Goal: Information Seeking & Learning: Learn about a topic

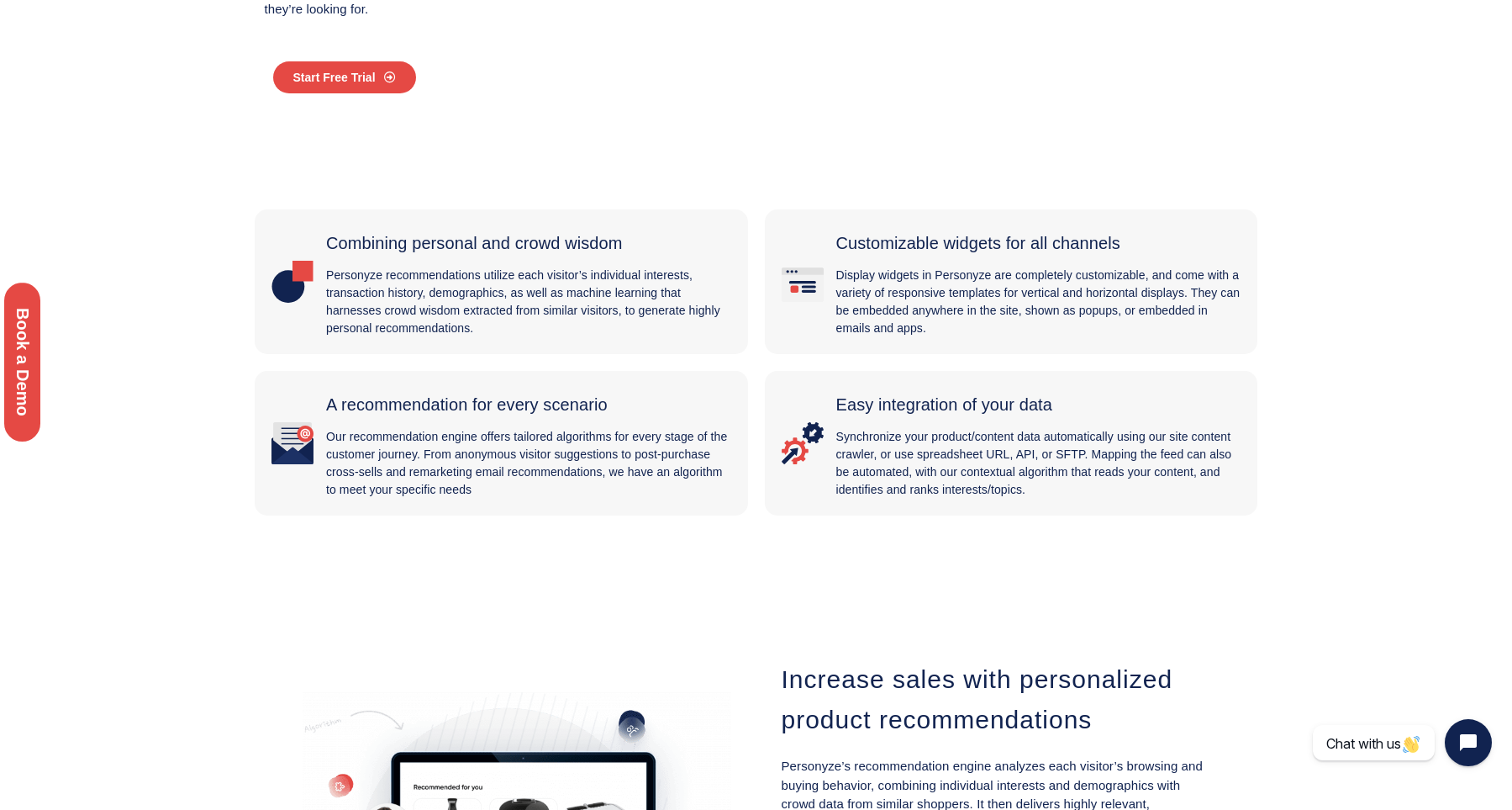
scroll to position [379, 0]
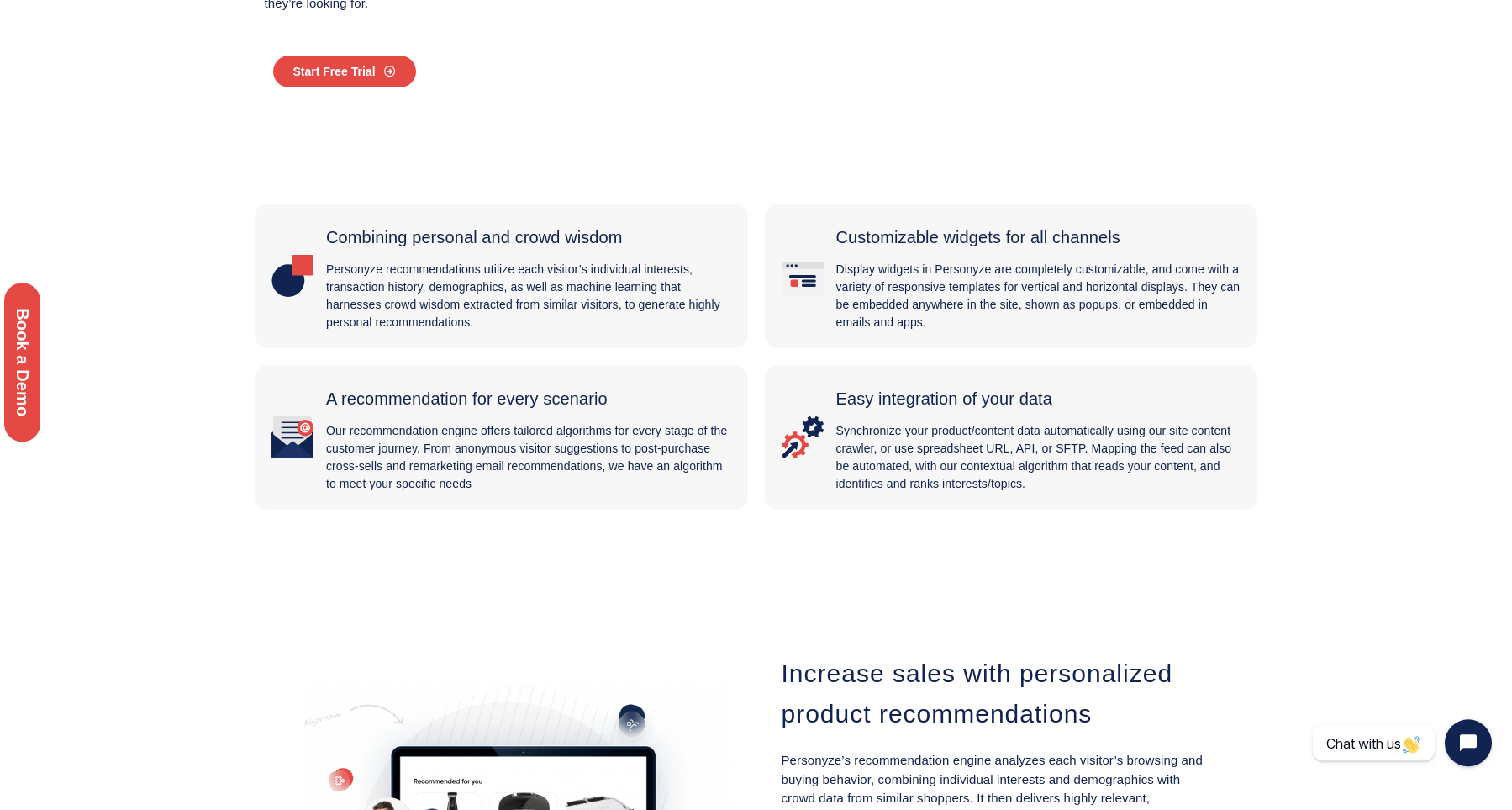
click at [760, 295] on div "Customizable widgets for all channels Display widgets in Personyze are complete…" at bounding box center [1012, 356] width 510 height 323
click at [672, 274] on p "Personyze recommendations utilize each visitor’s individual interests, transact…" at bounding box center [528, 296] width 405 height 71
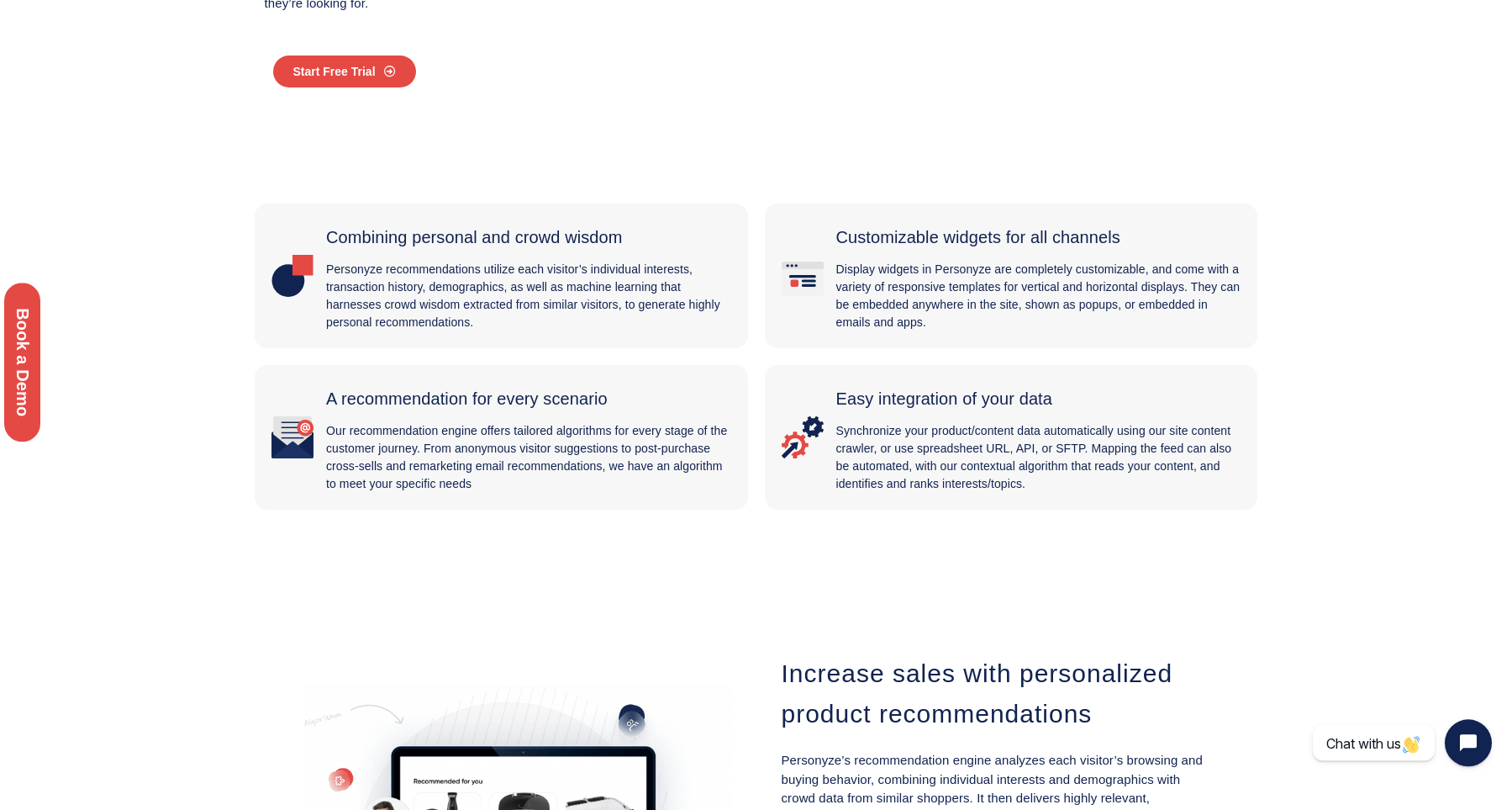
click at [672, 274] on p "Personyze recommendations utilize each visitor’s individual interests, transact…" at bounding box center [528, 296] width 405 height 71
click at [663, 427] on p "Our recommendation engine offers tailored algorithms for every stage of the cus…" at bounding box center [528, 457] width 405 height 71
click at [972, 311] on p "Display widgets in Personyze are completely customizable, and come with a varie…" at bounding box center [1038, 296] width 405 height 71
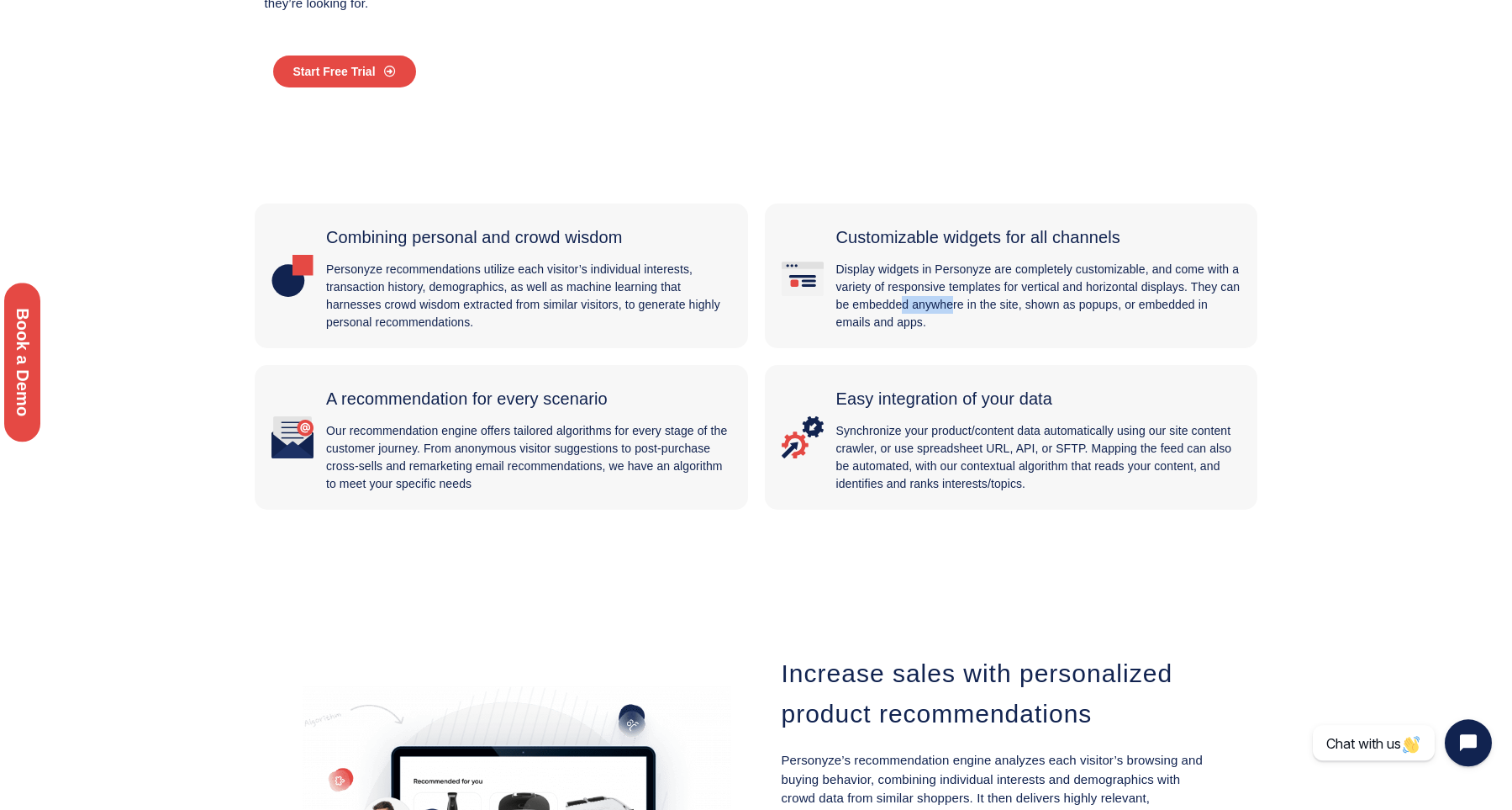
click at [972, 311] on p "Display widgets in Personyze are completely customizable, and come with a varie…" at bounding box center [1038, 296] width 405 height 71
click at [1007, 447] on p "Synchronize your product/content data automatically using our site content craw…" at bounding box center [1038, 457] width 405 height 71
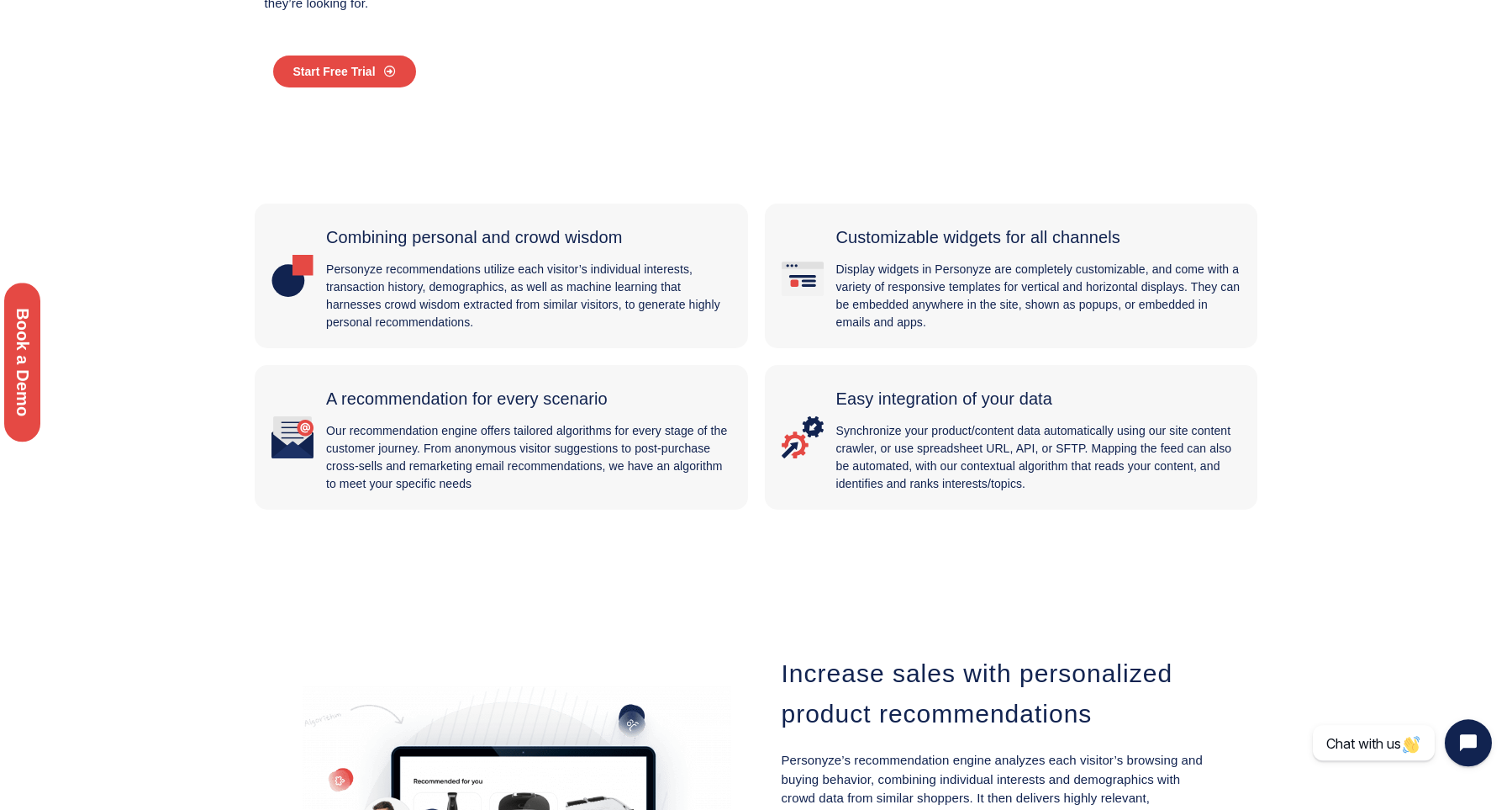
click at [604, 456] on p "Our recommendation engine offers tailored algorithms for every stage of the cus…" at bounding box center [528, 457] width 405 height 71
click at [582, 288] on p "Personyze recommendations utilize each visitor’s individual interests, transact…" at bounding box center [528, 296] width 405 height 71
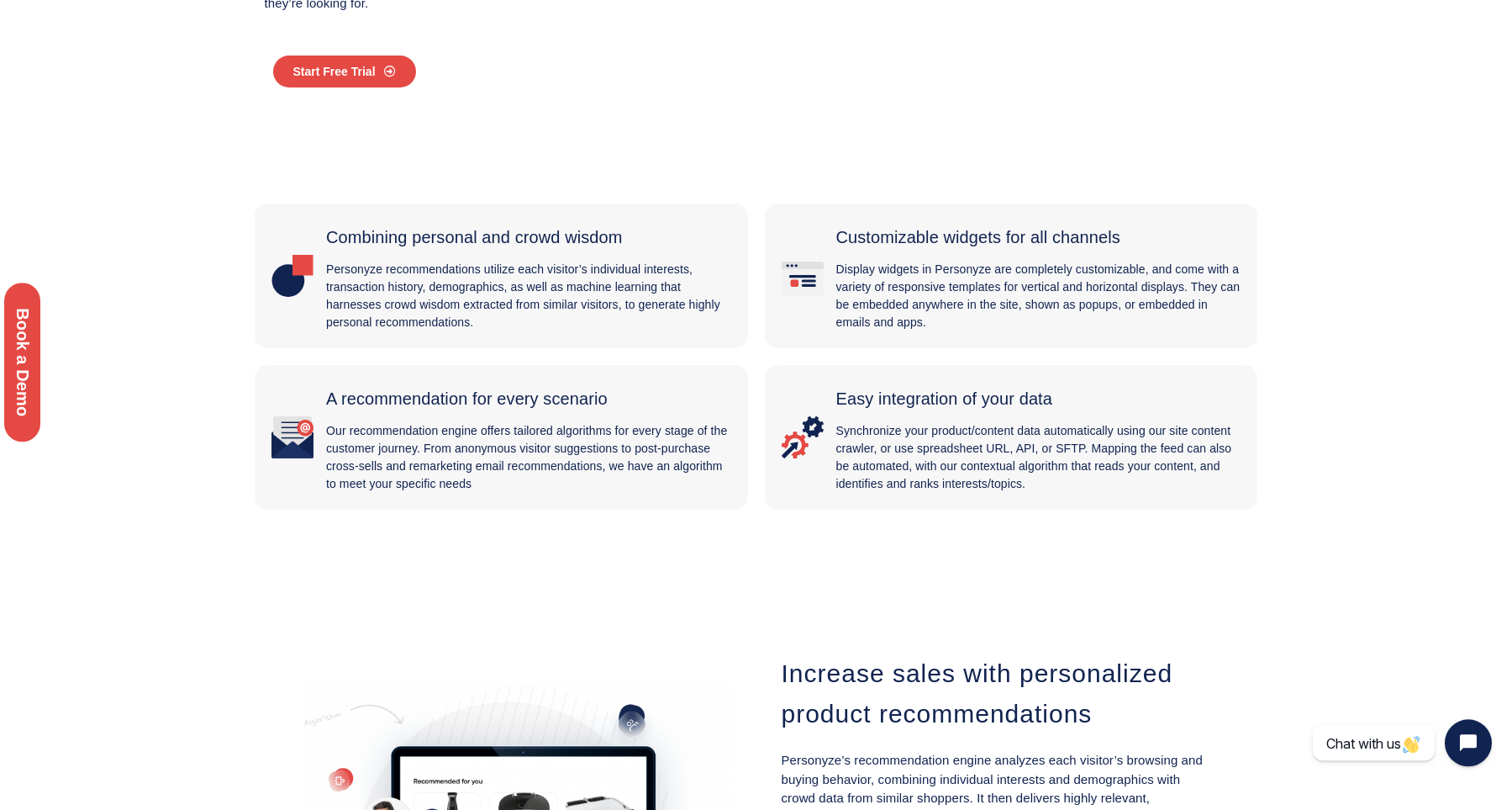
click at [582, 288] on p "Personyze recommendations utilize each visitor’s individual interests, transact…" at bounding box center [528, 296] width 405 height 71
click at [637, 456] on p "Our recommendation engine offers tailored algorithms for every stage of the cus…" at bounding box center [528, 457] width 405 height 71
drag, startPoint x: 828, startPoint y: 365, endPoint x: 954, endPoint y: 329, distance: 131.0
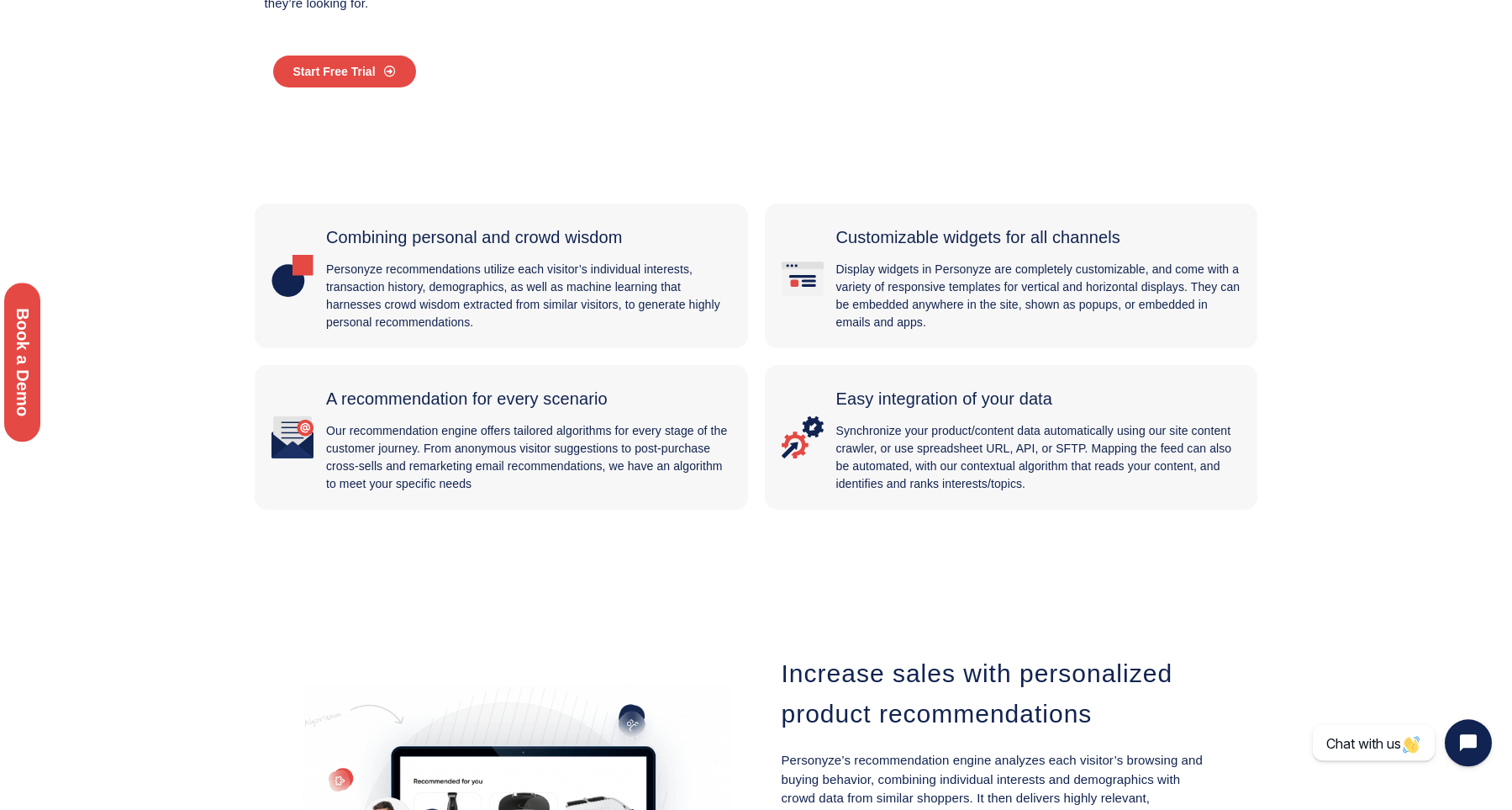
click at [954, 329] on div "Customizable widgets for all channels Display widgets in Personyze are complete…" at bounding box center [1012, 356] width 510 height 323
click at [954, 329] on p "Display widgets in Personyze are completely customizable, and come with a varie…" at bounding box center [1038, 296] width 405 height 71
click at [978, 401] on span "Easy integration of your data" at bounding box center [945, 398] width 217 height 19
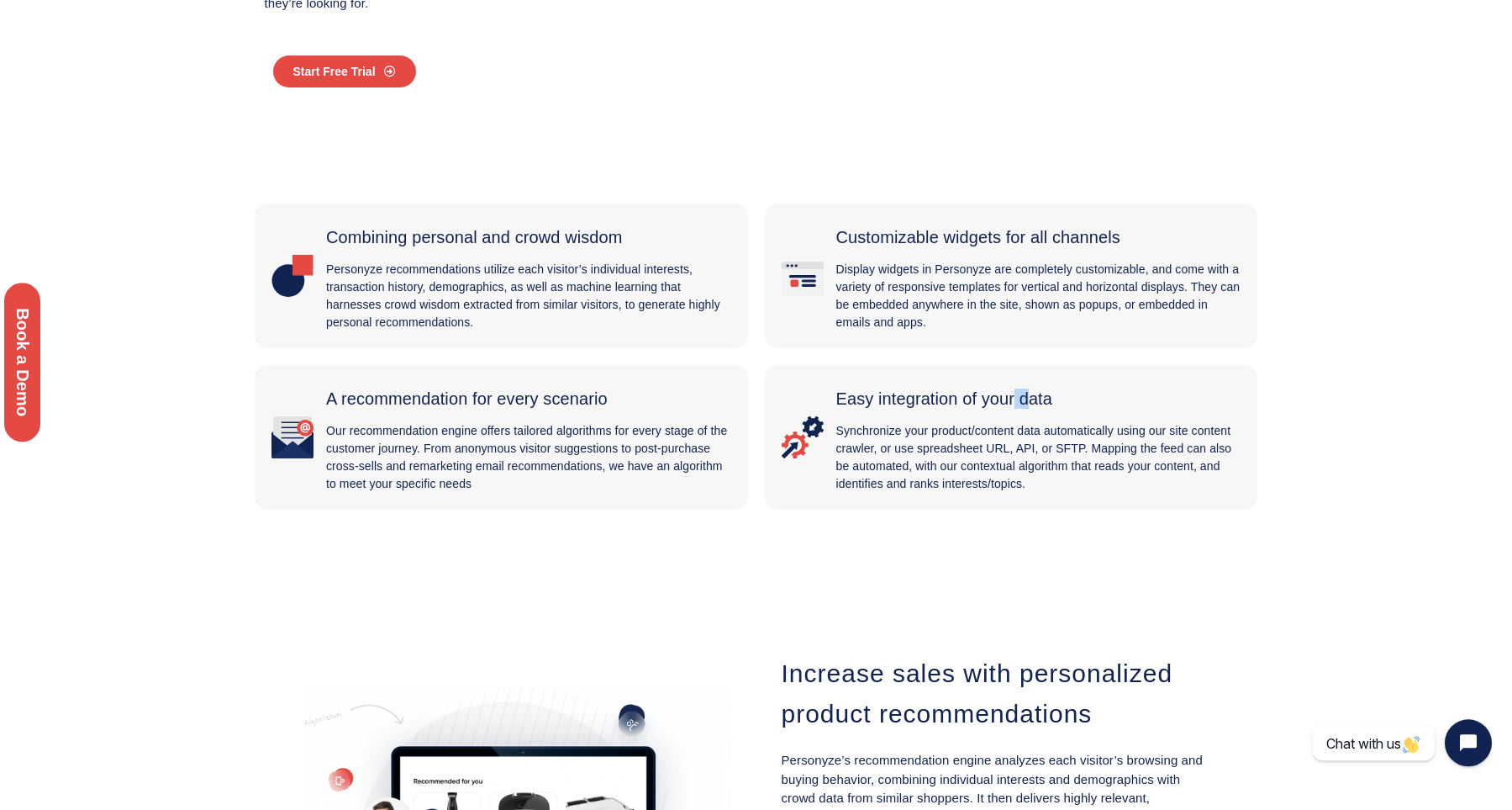
click at [978, 401] on span "Easy integration of your data" at bounding box center [945, 398] width 217 height 19
click at [983, 456] on p "Synchronize your product/content data automatically using our site content craw…" at bounding box center [1038, 457] width 405 height 71
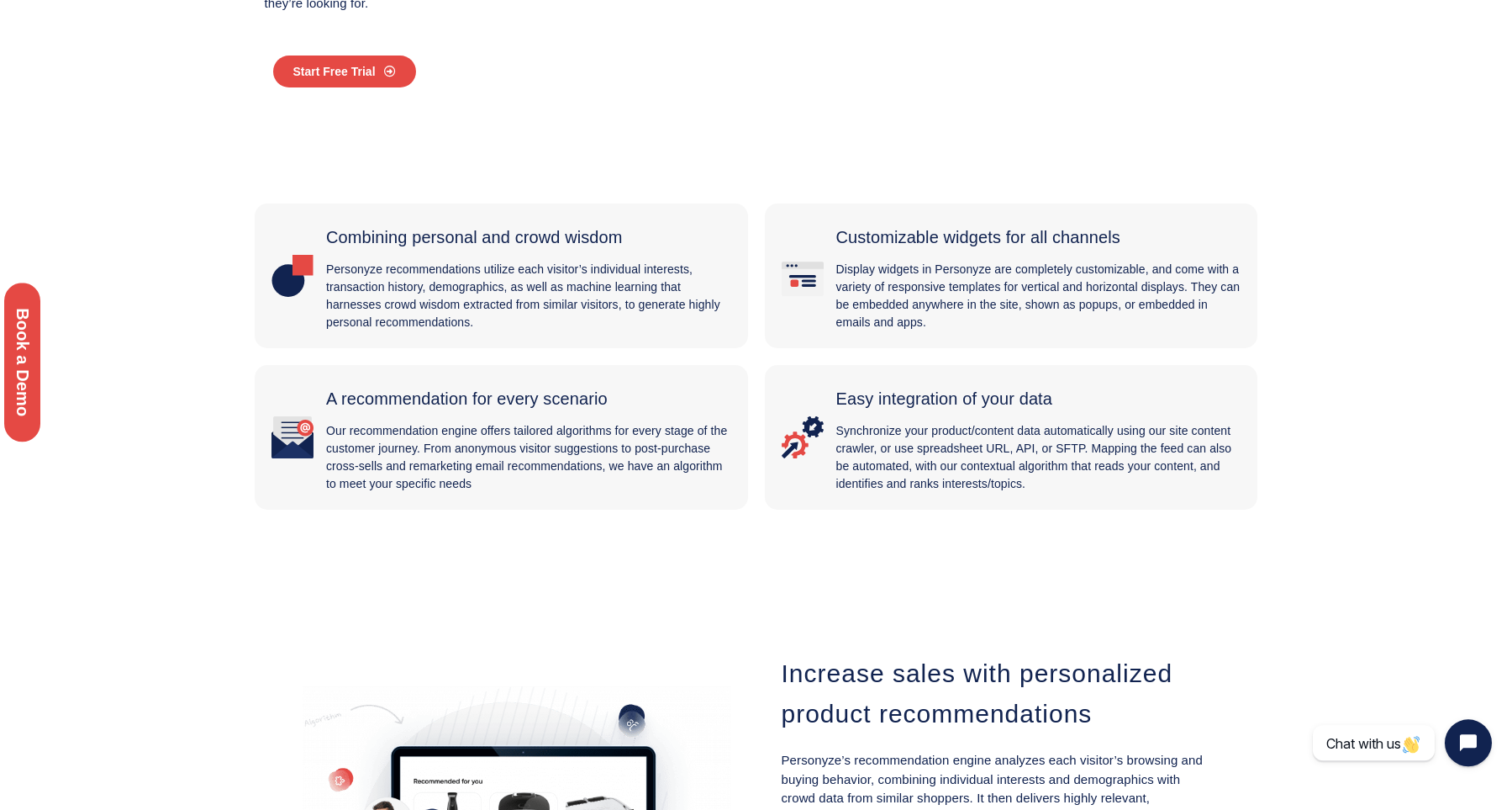
click at [522, 436] on p "Our recommendation engine offers tailored algorithms for every stage of the cus…" at bounding box center [528, 457] width 405 height 71
click at [580, 349] on div "Combining personal and crowd wisdom Personyze recommendations utilize each visi…" at bounding box center [501, 356] width 510 height 323
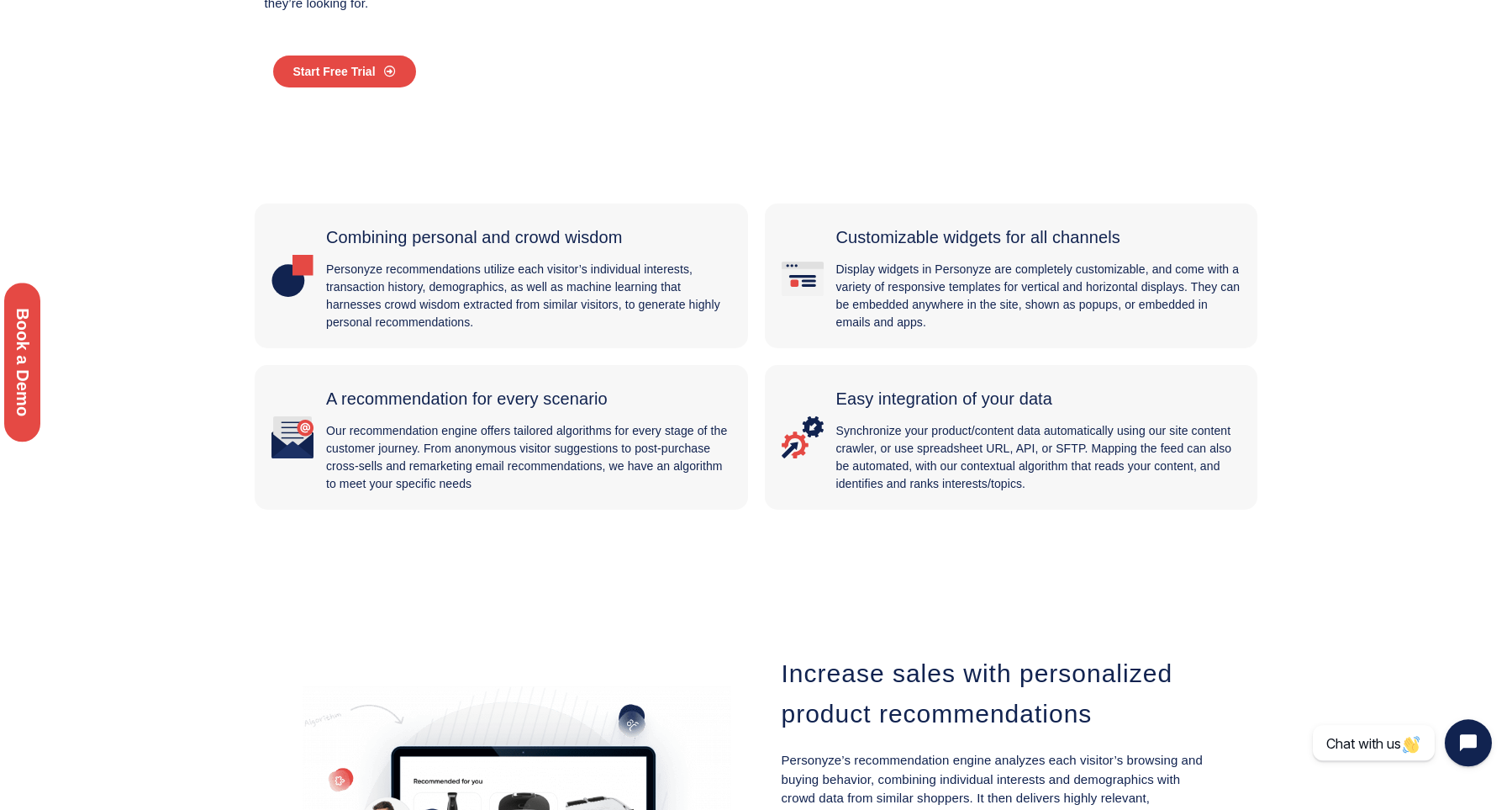
click at [580, 349] on div "Combining personal and crowd wisdom Personyze recommendations utilize each visi…" at bounding box center [501, 356] width 510 height 323
click at [970, 297] on p "Display widgets in Personyze are completely customizable, and come with a varie…" at bounding box center [1038, 296] width 405 height 71
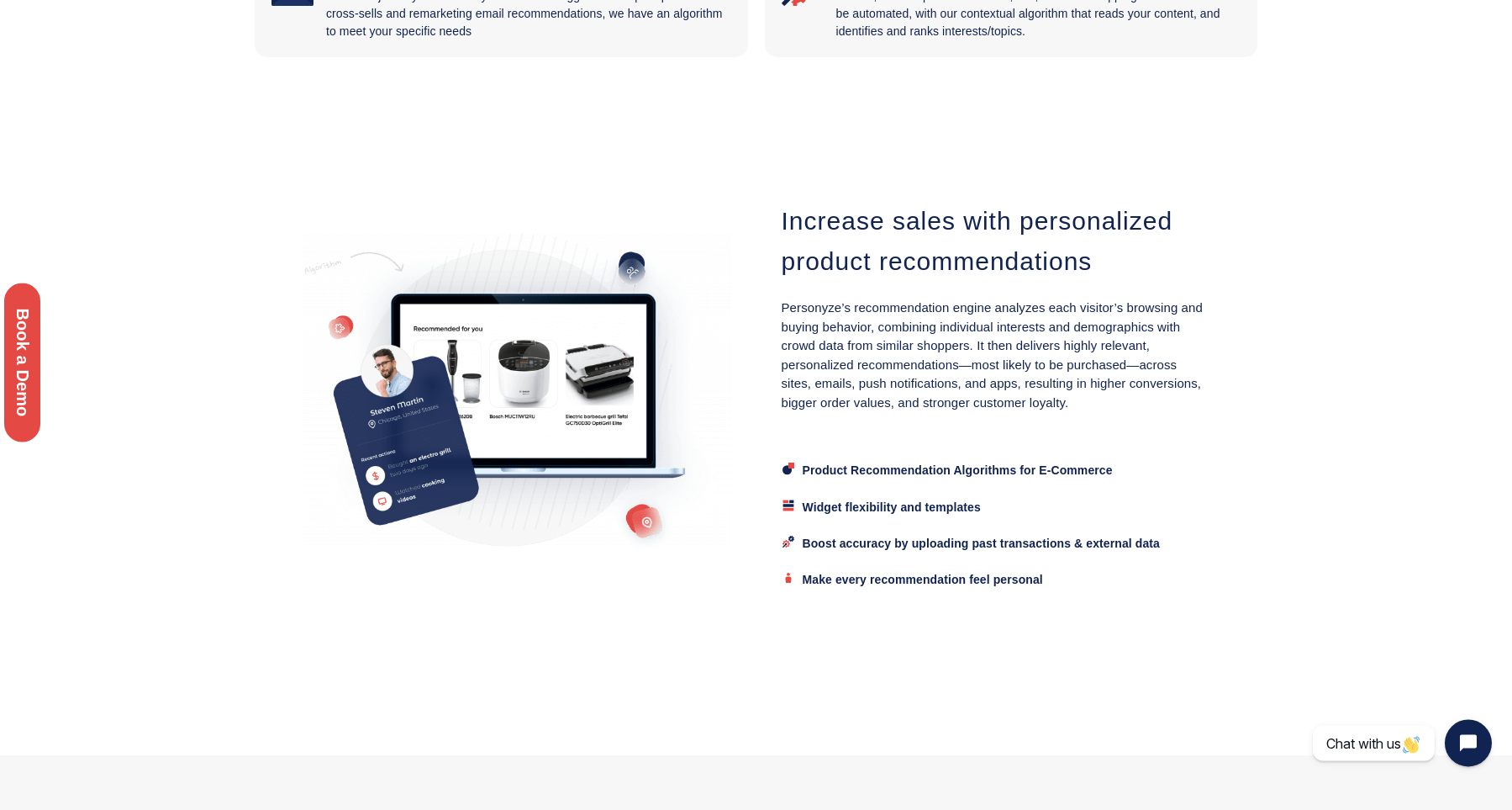
scroll to position [0, 0]
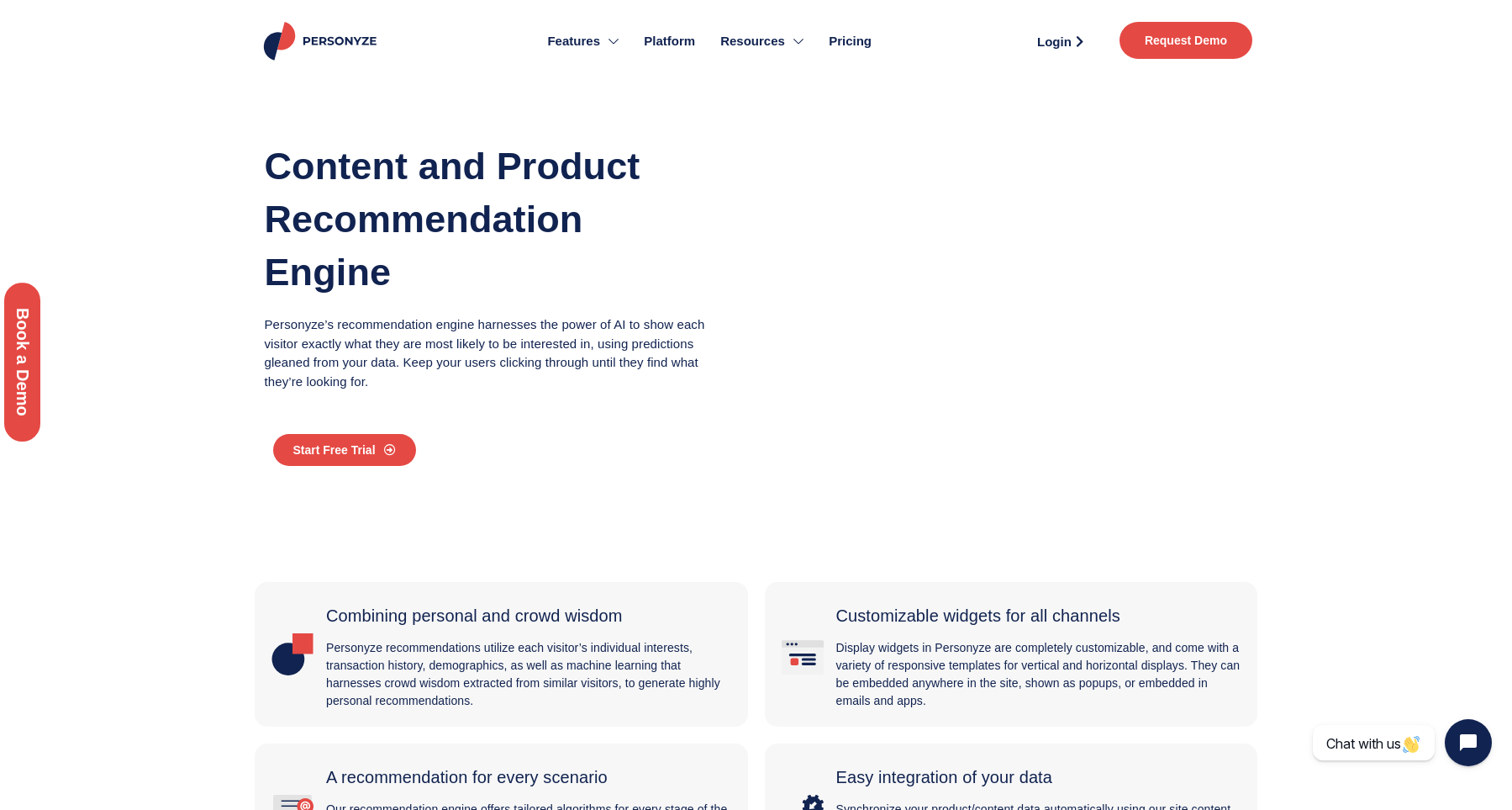
click at [510, 157] on h1 "Content and Product Recommendation Engine" at bounding box center [489, 219] width 449 height 159
